Goal: Task Accomplishment & Management: Manage account settings

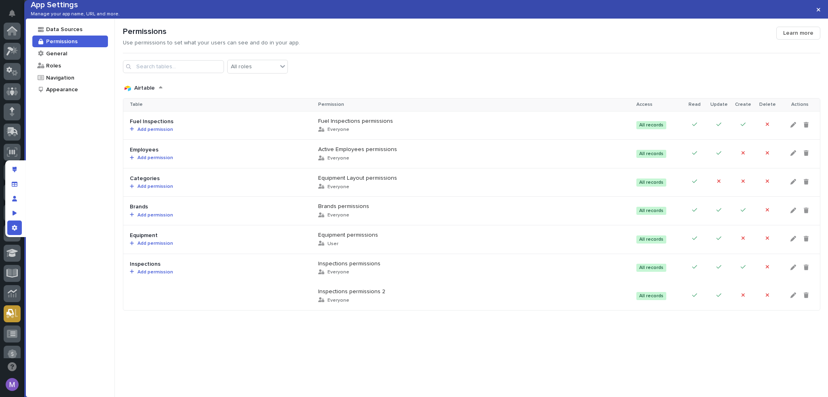
scroll to position [283, 0]
click at [13, 227] on icon "App settings" at bounding box center [14, 228] width 5 height 6
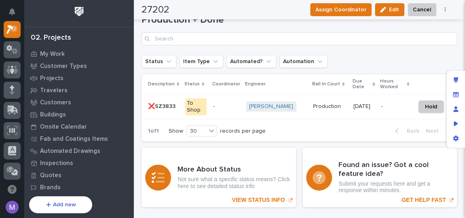
scroll to position [1212, 0]
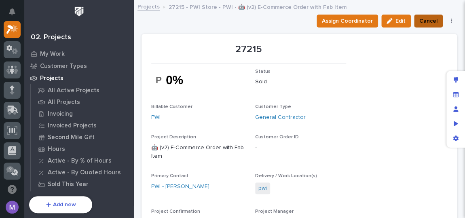
click at [419, 17] on span "Cancel" at bounding box center [428, 21] width 18 height 10
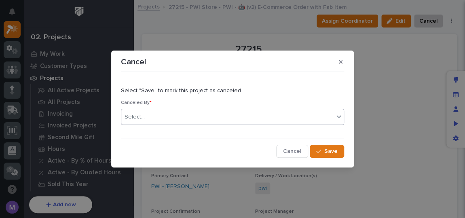
click at [224, 116] on div "Select..." at bounding box center [227, 116] width 212 height 13
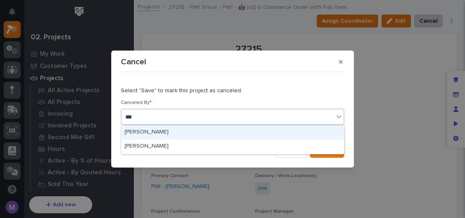
type input "****"
click at [203, 130] on div "Matt Hall" at bounding box center [232, 132] width 222 height 14
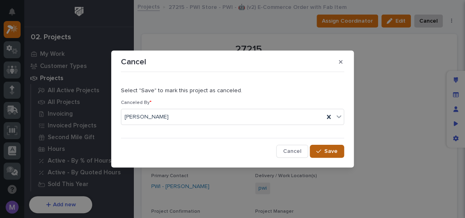
click at [314, 149] on button "Save" at bounding box center [327, 151] width 34 height 13
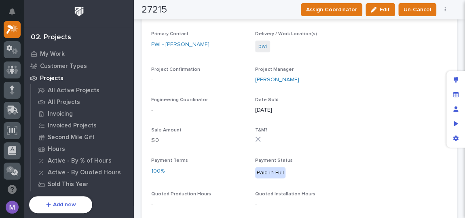
scroll to position [162, 0]
